Goal: Task Accomplishment & Management: Manage account settings

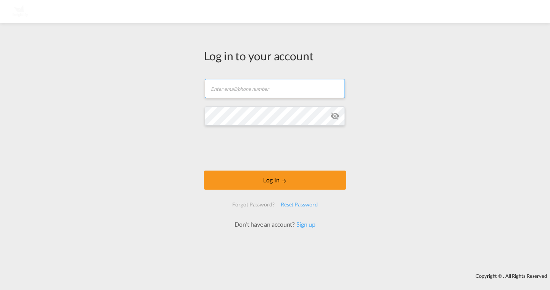
type input "[PERSON_NAME][EMAIL_ADDRESS][DOMAIN_NAME]"
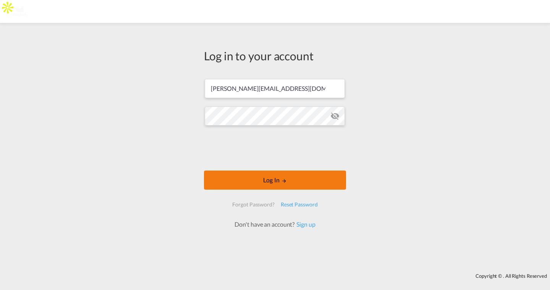
click at [231, 178] on button "Log In" at bounding box center [275, 180] width 142 height 19
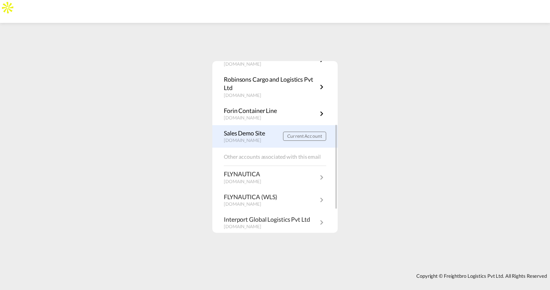
scroll to position [122, 0]
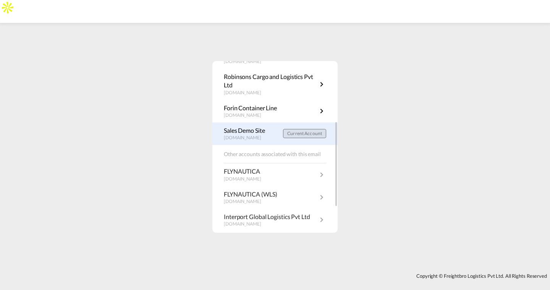
click at [302, 133] on span "Current Account" at bounding box center [304, 134] width 35 height 6
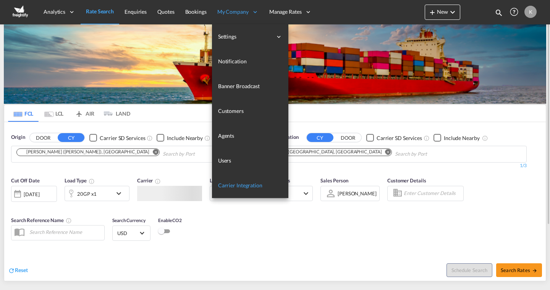
click at [230, 178] on link "Carrier Integration" at bounding box center [250, 185] width 76 height 25
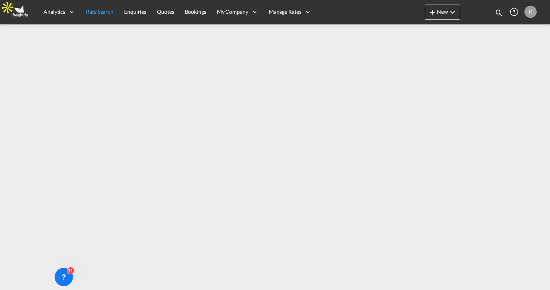
click at [101, 13] on span "Rate Search" at bounding box center [100, 11] width 28 height 6
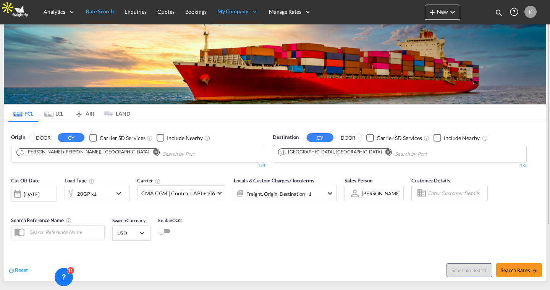
click at [111, 193] on div "20GP x1" at bounding box center [88, 193] width 47 height 15
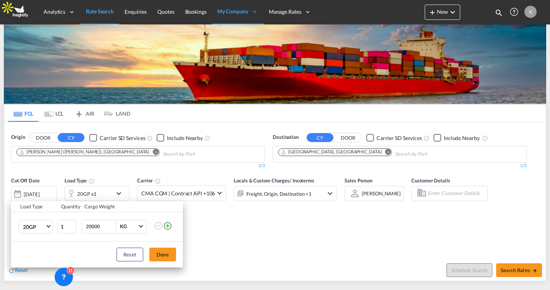
click at [195, 223] on div "Load Type Quantity Cargo Weight 20GP 20GP 40GP 40HC 45HC 20RE 40RE 40HR 20OT 40…" at bounding box center [275, 145] width 550 height 290
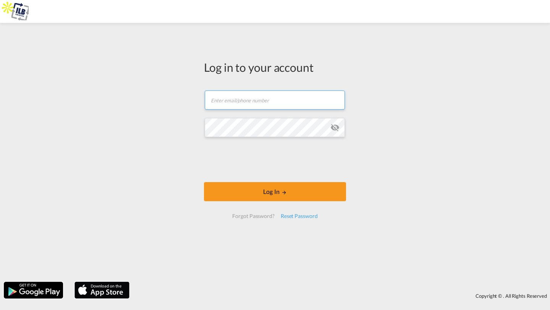
type input "[PERSON_NAME][EMAIL_ADDRESS][DOMAIN_NAME]"
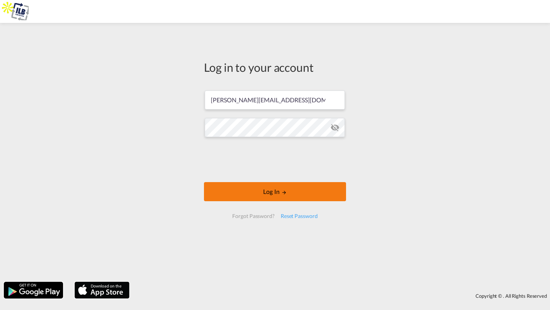
click at [229, 188] on button "Log In" at bounding box center [275, 191] width 142 height 19
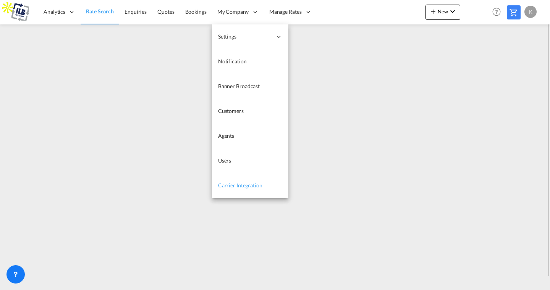
click at [242, 186] on span "Carrier Integration" at bounding box center [240, 185] width 44 height 6
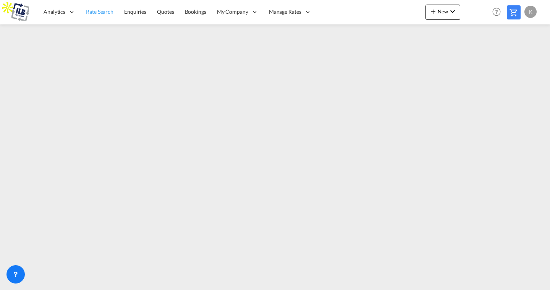
click at [99, 14] on span "Rate Search" at bounding box center [100, 11] width 28 height 6
click at [529, 11] on div "K" at bounding box center [531, 12] width 12 height 12
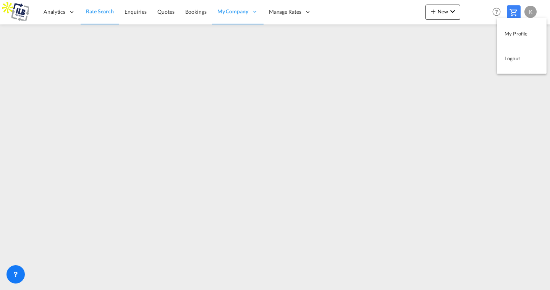
click at [510, 36] on button "My Profile" at bounding box center [522, 33] width 50 height 15
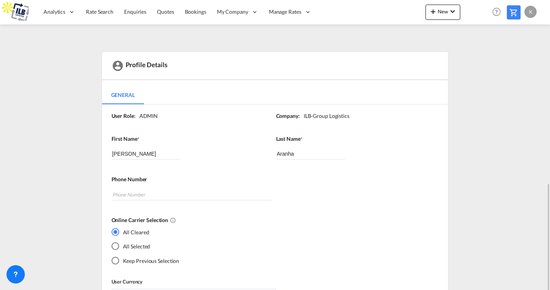
scroll to position [119, 0]
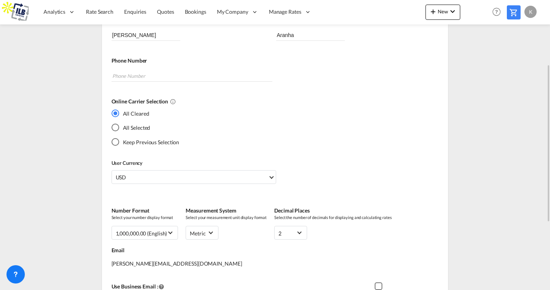
drag, startPoint x: 110, startPoint y: 217, endPoint x: 139, endPoint y: 220, distance: 28.8
click at [139, 220] on div "User Role: ADMIN Company: ILB-Group Logistics First Name * [PERSON_NAME] Last N…" at bounding box center [275, 169] width 346 height 366
drag, startPoint x: 113, startPoint y: 102, endPoint x: 169, endPoint y: 103, distance: 55.8
click at [169, 103] on label "Online Carrier Selection" at bounding box center [273, 102] width 322 height 8
click at [115, 126] on div "All Selected" at bounding box center [116, 128] width 8 height 8
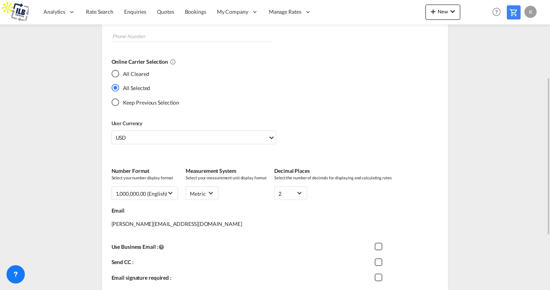
scroll to position [167, 0]
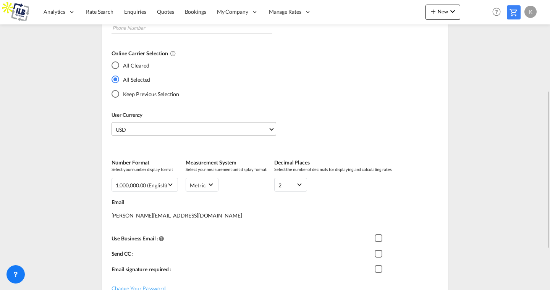
click at [170, 129] on span "USD" at bounding box center [192, 130] width 152 height 8
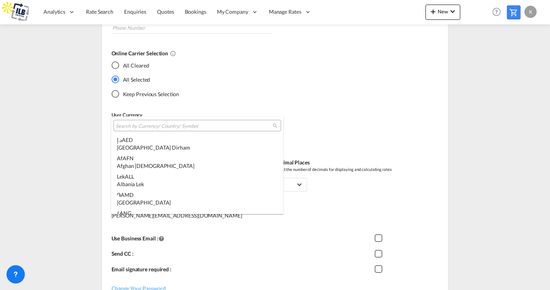
scroll to position [2638, 0]
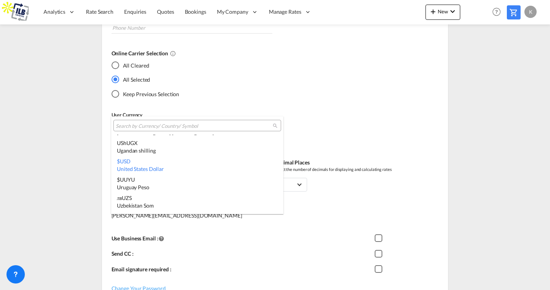
click at [151, 125] on input "search" at bounding box center [194, 126] width 157 height 7
click at [75, 124] on md-backdrop at bounding box center [275, 145] width 550 height 290
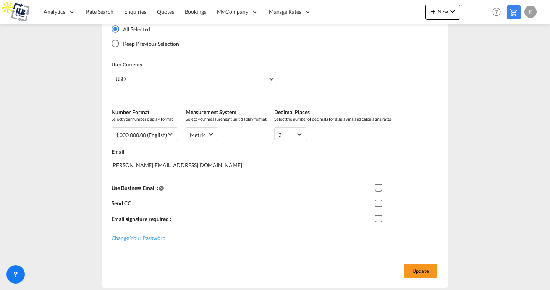
scroll to position [242, 0]
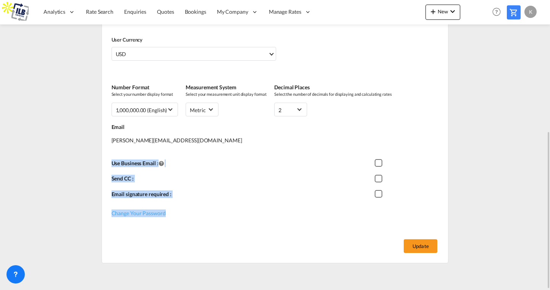
drag, startPoint x: 106, startPoint y: 158, endPoint x: 212, endPoint y: 227, distance: 126.2
click at [212, 227] on div "User Role: ADMIN Company: ILB-Group Logistics First Name * [PERSON_NAME] Last N…" at bounding box center [275, 45] width 346 height 366
click at [333, 204] on div "Change Your Password" at bounding box center [276, 210] width 329 height 13
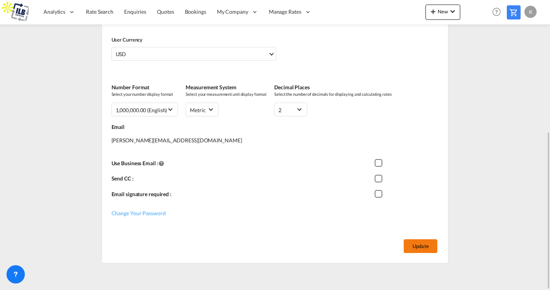
click at [422, 244] on button "Update" at bounding box center [421, 247] width 34 height 14
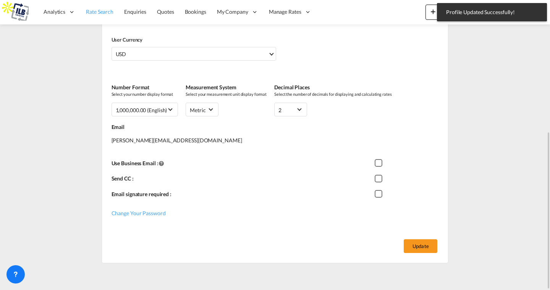
click at [108, 19] on link "Rate Search" at bounding box center [100, 12] width 38 height 25
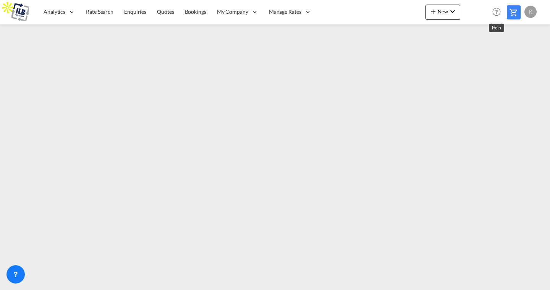
click at [497, 13] on md-icon "Help" at bounding box center [496, 11] width 13 height 13
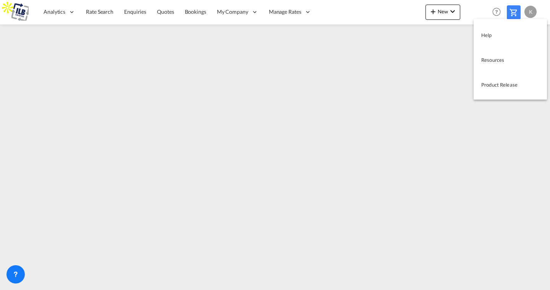
click at [425, 50] on md-backdrop at bounding box center [275, 145] width 550 height 290
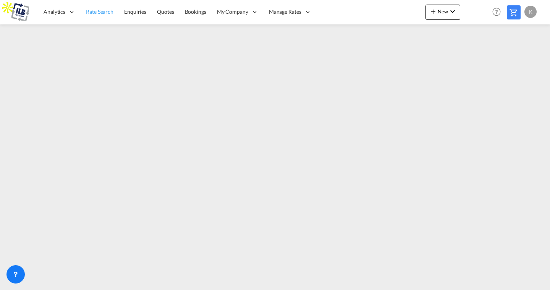
click at [100, 8] on span "Rate Search" at bounding box center [100, 11] width 28 height 6
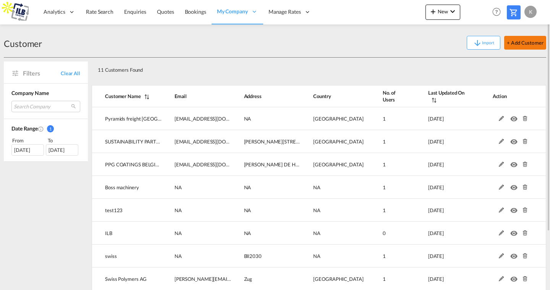
click at [523, 40] on button "+ Add Customer" at bounding box center [525, 43] width 42 height 14
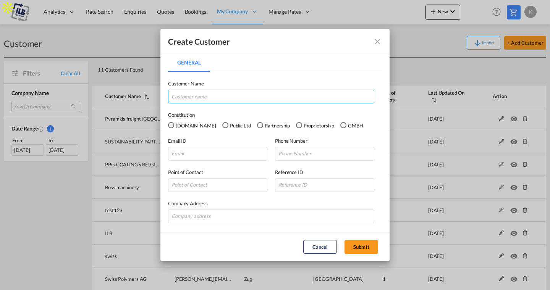
click at [217, 99] on input "General General ..." at bounding box center [271, 97] width 206 height 14
type input "Testraphael"
click at [340, 125] on div "GMBH" at bounding box center [343, 125] width 6 height 6
click at [232, 155] on input "General General ..." at bounding box center [217, 154] width 99 height 14
paste input "raphael@ilb-group.com"
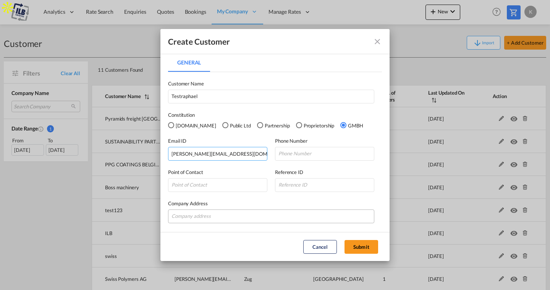
type input "raphael@ilb-group.com"
click at [222, 219] on input "General General ..." at bounding box center [271, 217] width 206 height 14
type input "123"
click at [366, 247] on button "Submit" at bounding box center [362, 247] width 34 height 14
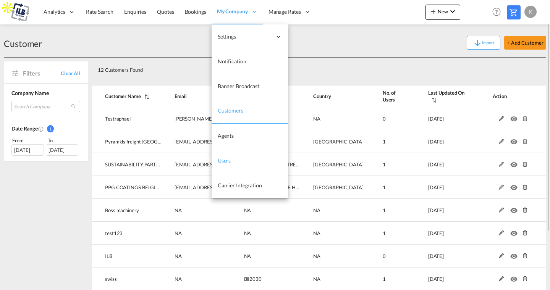
click at [223, 161] on span "Users" at bounding box center [224, 160] width 13 height 6
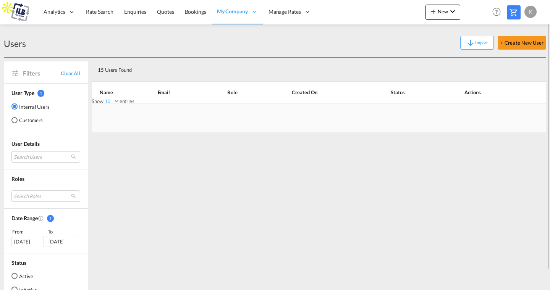
click at [19, 120] on md-radio-button "Customers" at bounding box center [30, 121] width 38 height 8
